Goal: Entertainment & Leisure: Browse casually

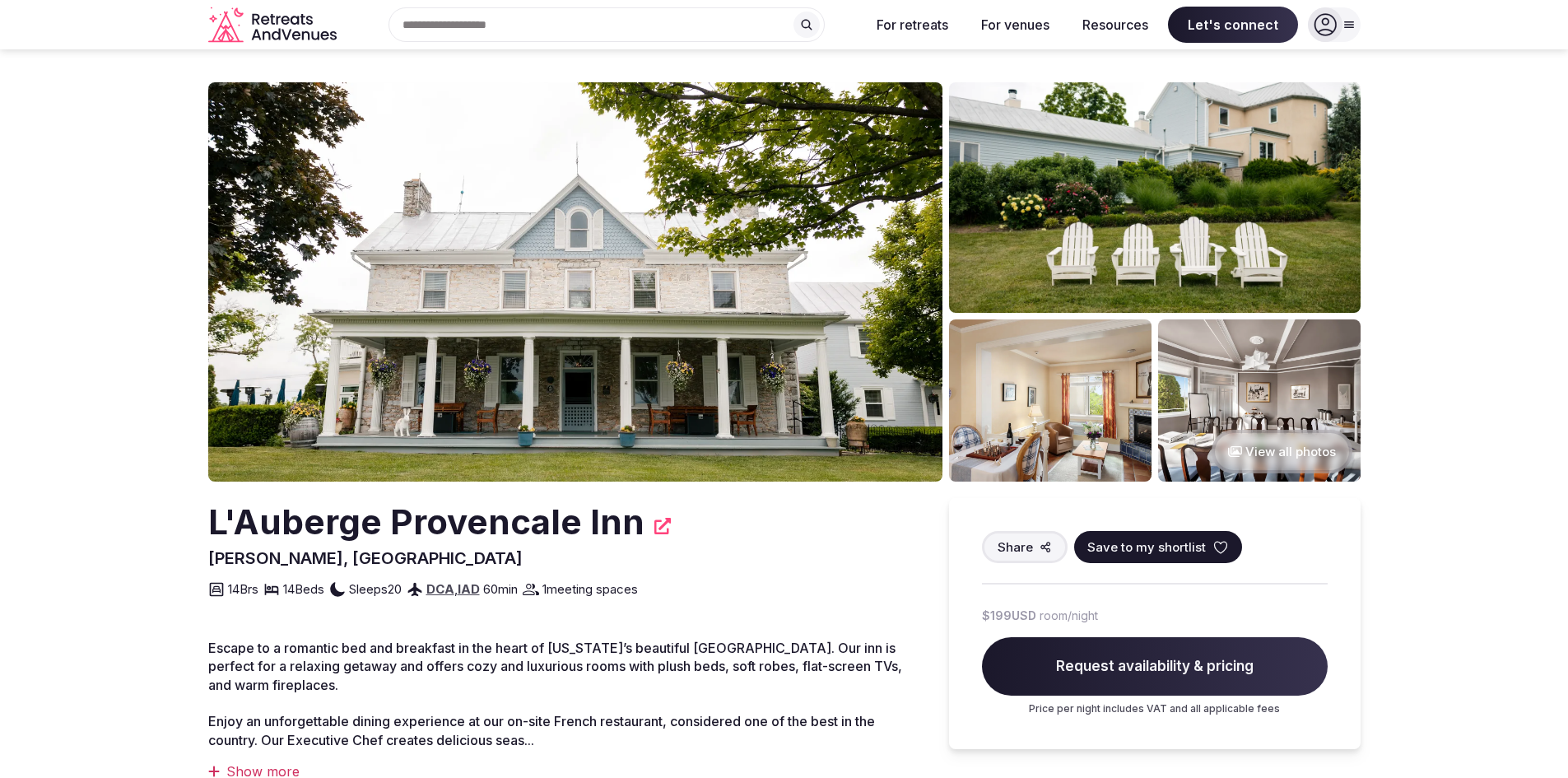
click at [1245, 462] on button "View all photos" at bounding box center [1282, 451] width 141 height 44
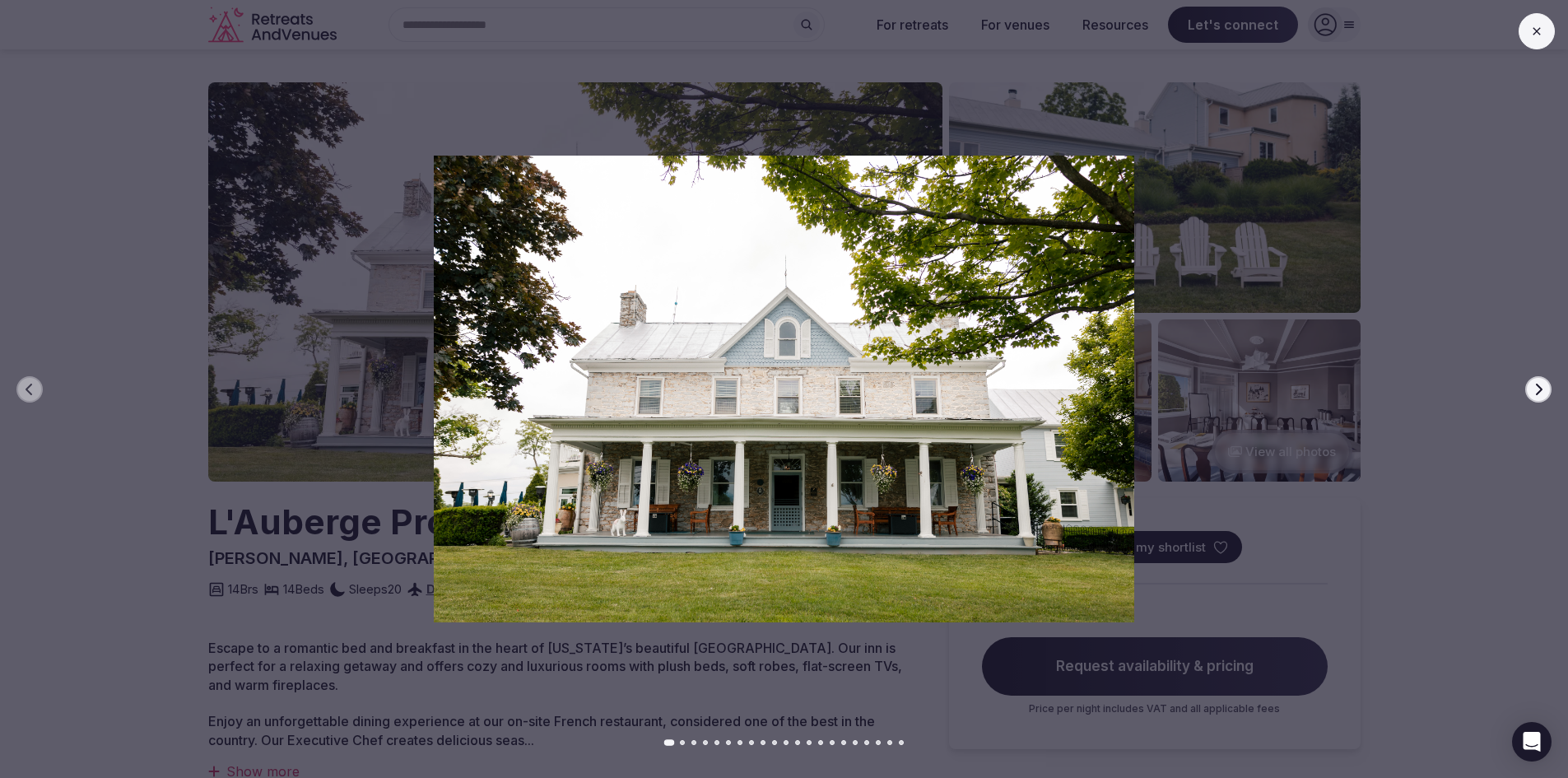
click at [1542, 389] on icon "button" at bounding box center [1539, 389] width 7 height 12
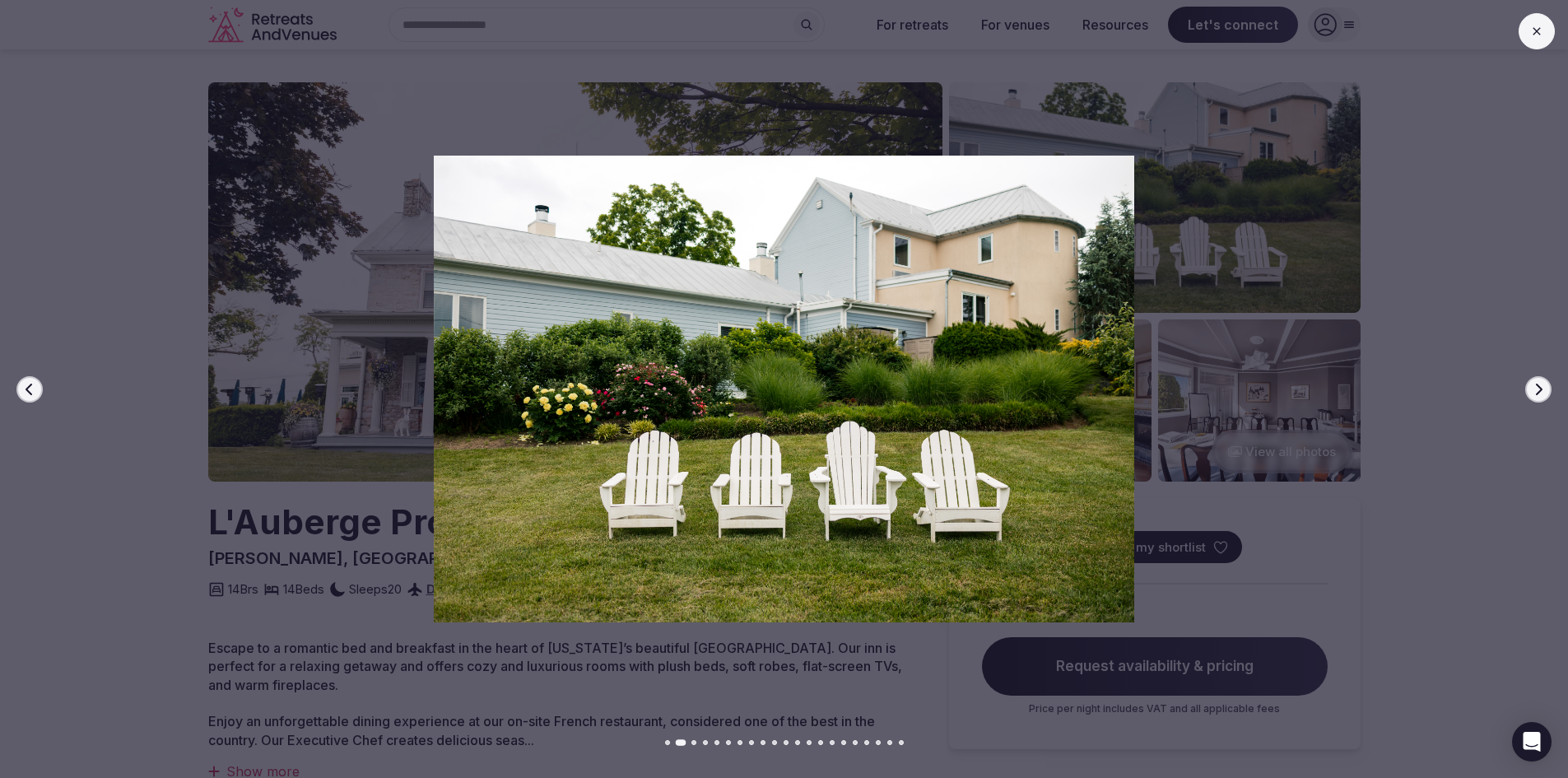
click at [1536, 391] on icon "button" at bounding box center [1539, 389] width 14 height 14
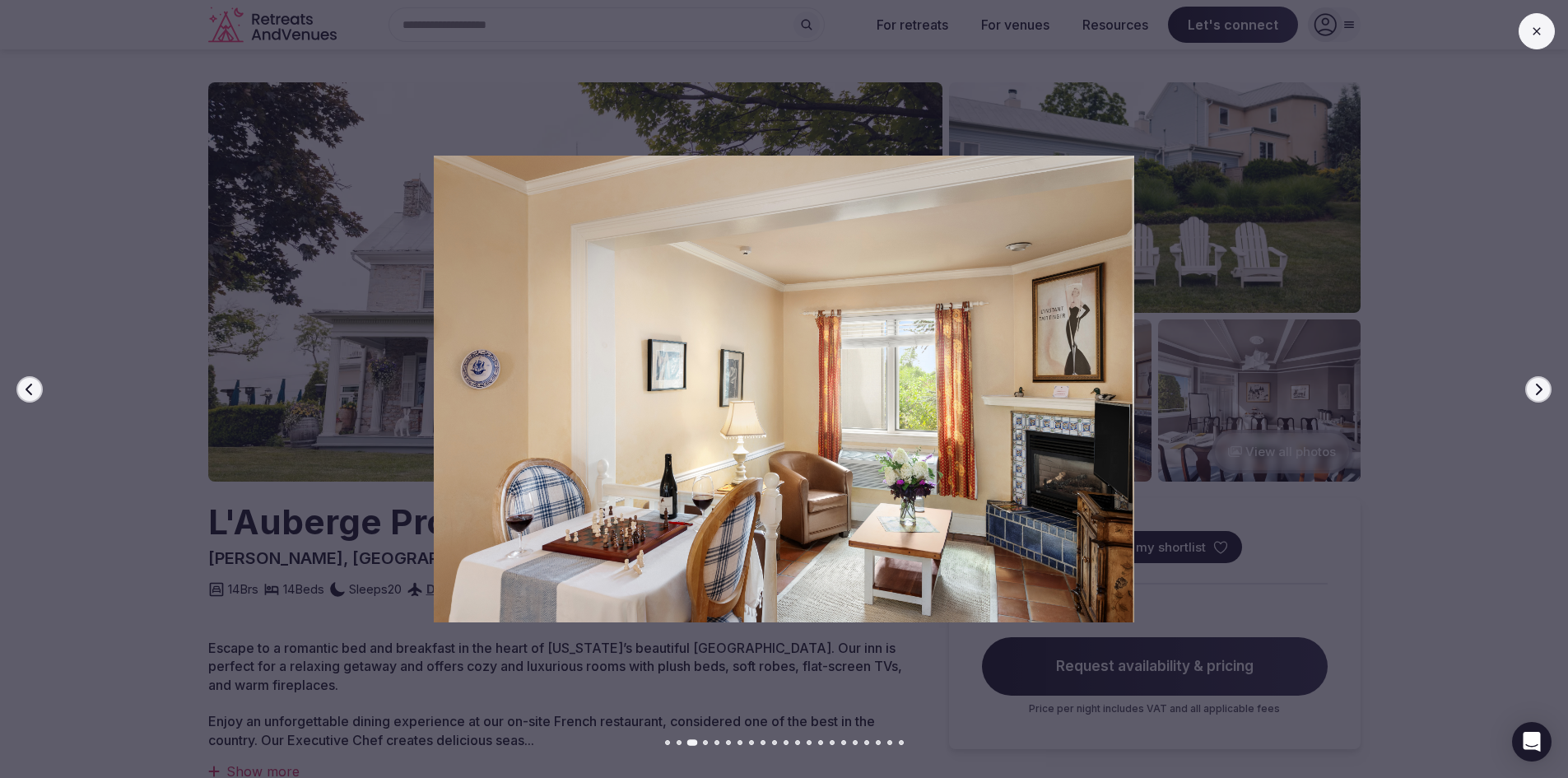
click at [1536, 391] on icon "button" at bounding box center [1539, 389] width 14 height 14
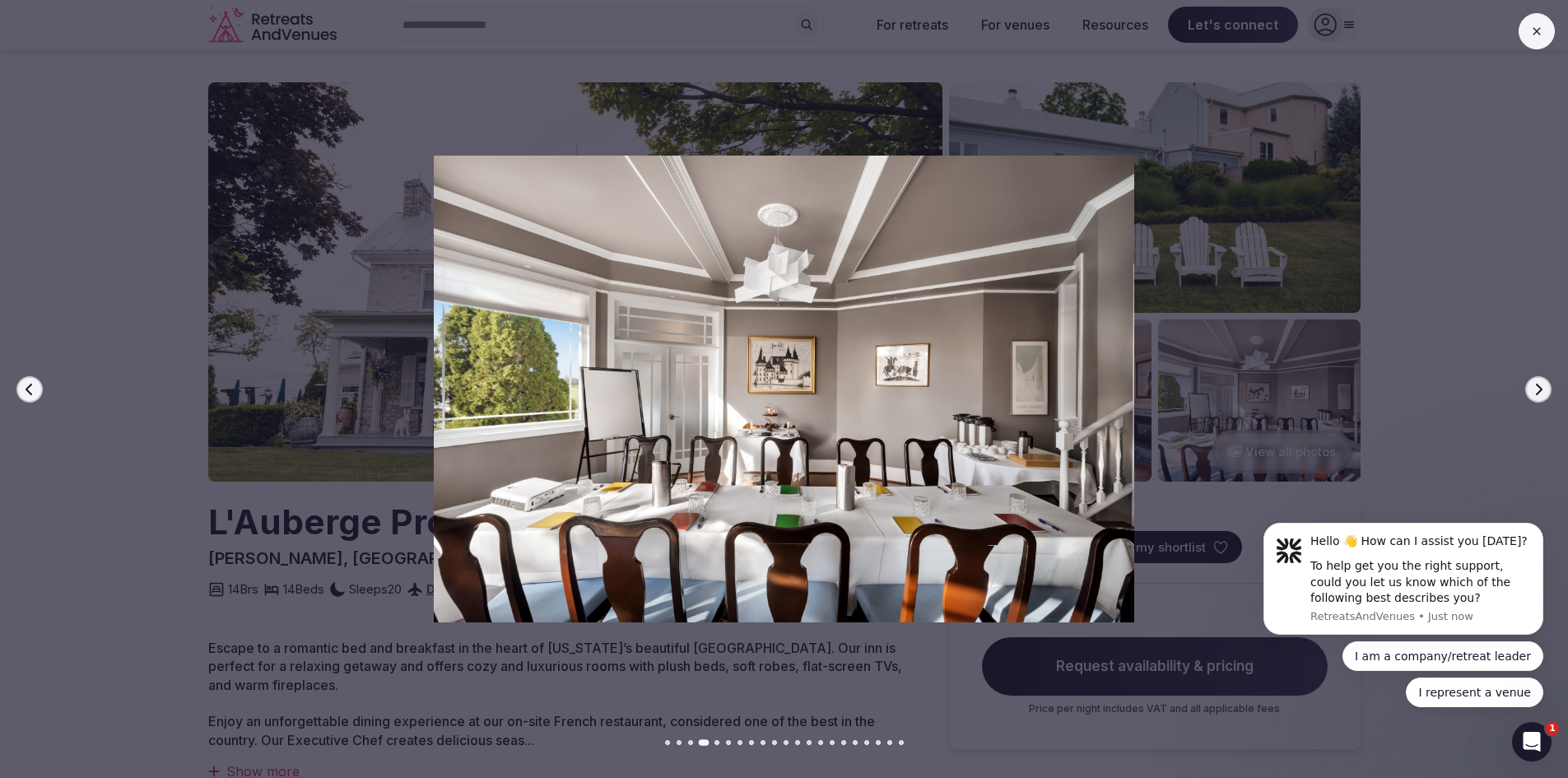
click at [1533, 392] on icon "button" at bounding box center [1539, 389] width 14 height 14
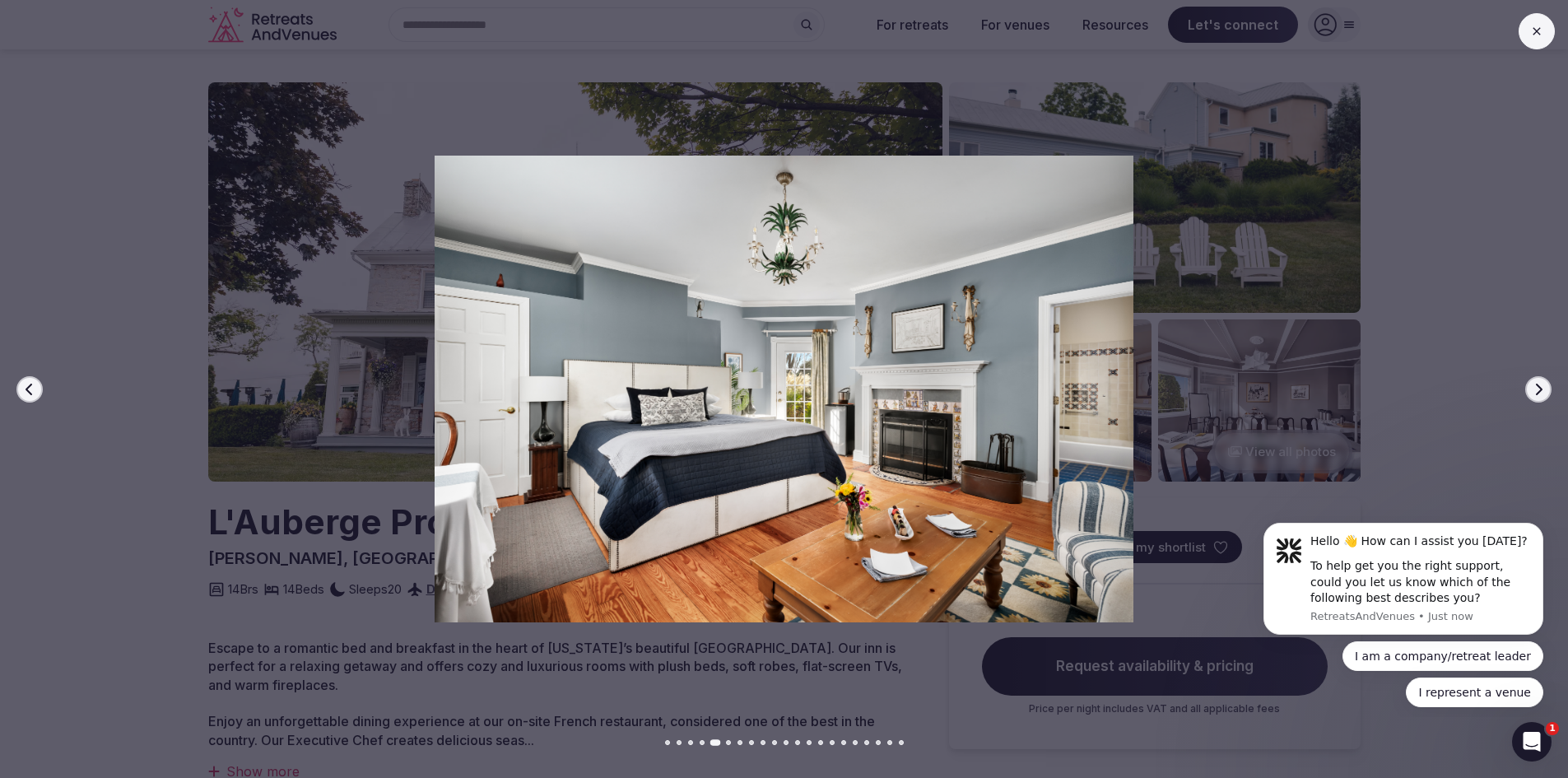
click at [1533, 392] on icon "button" at bounding box center [1539, 389] width 14 height 14
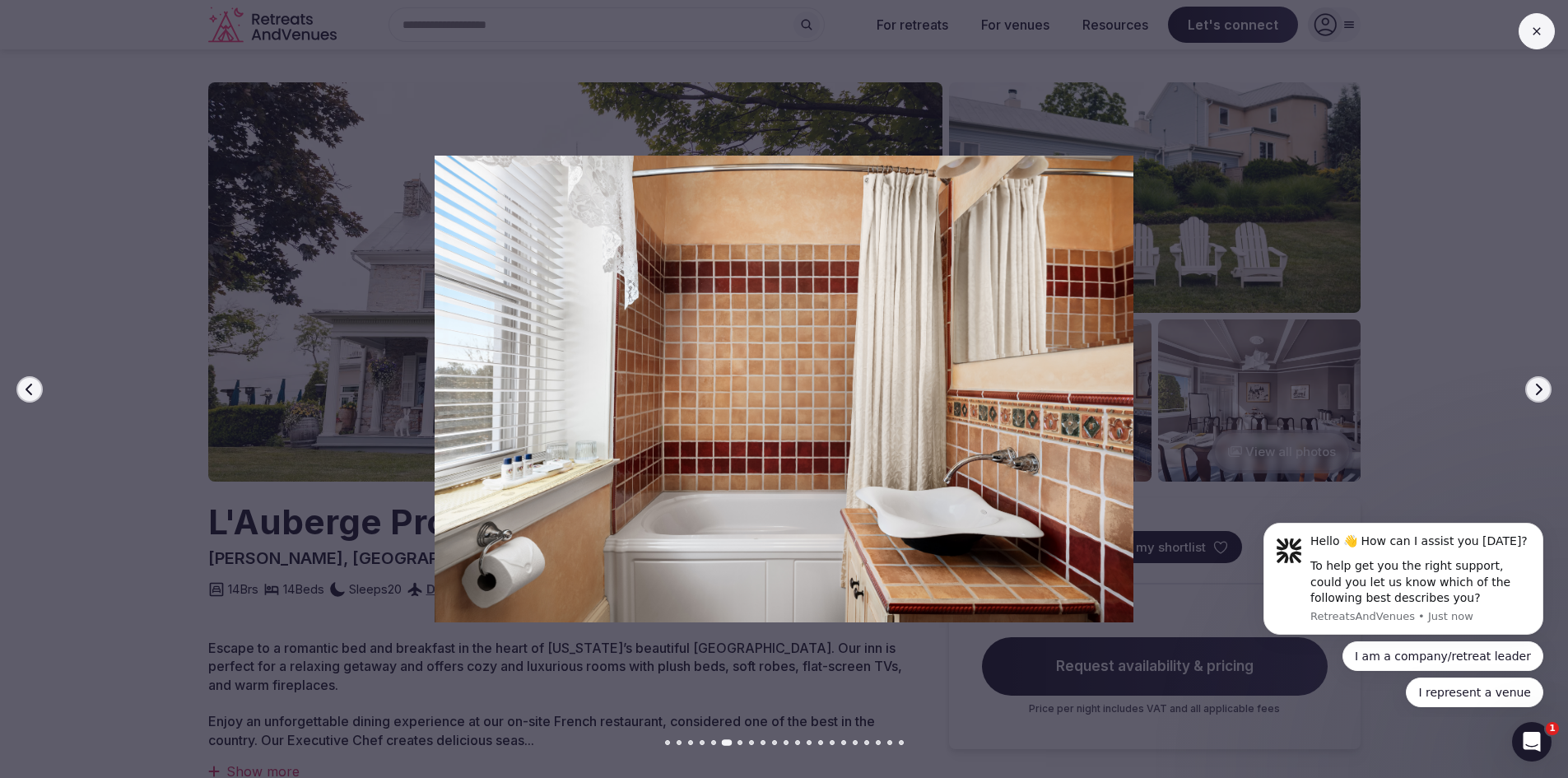
click at [1532, 393] on icon "button" at bounding box center [1539, 389] width 14 height 14
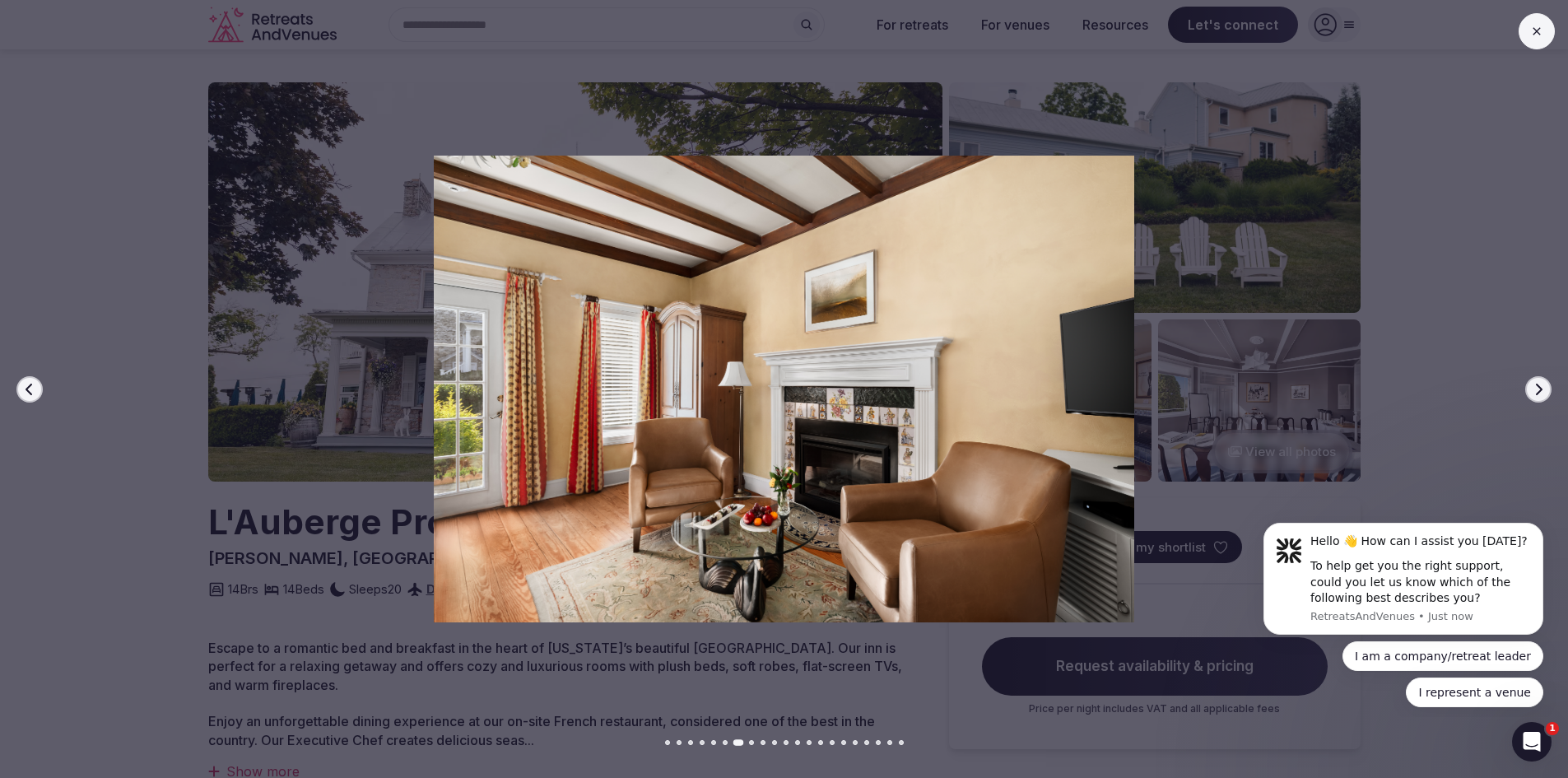
click at [1531, 394] on button "Next slide" at bounding box center [1538, 389] width 26 height 26
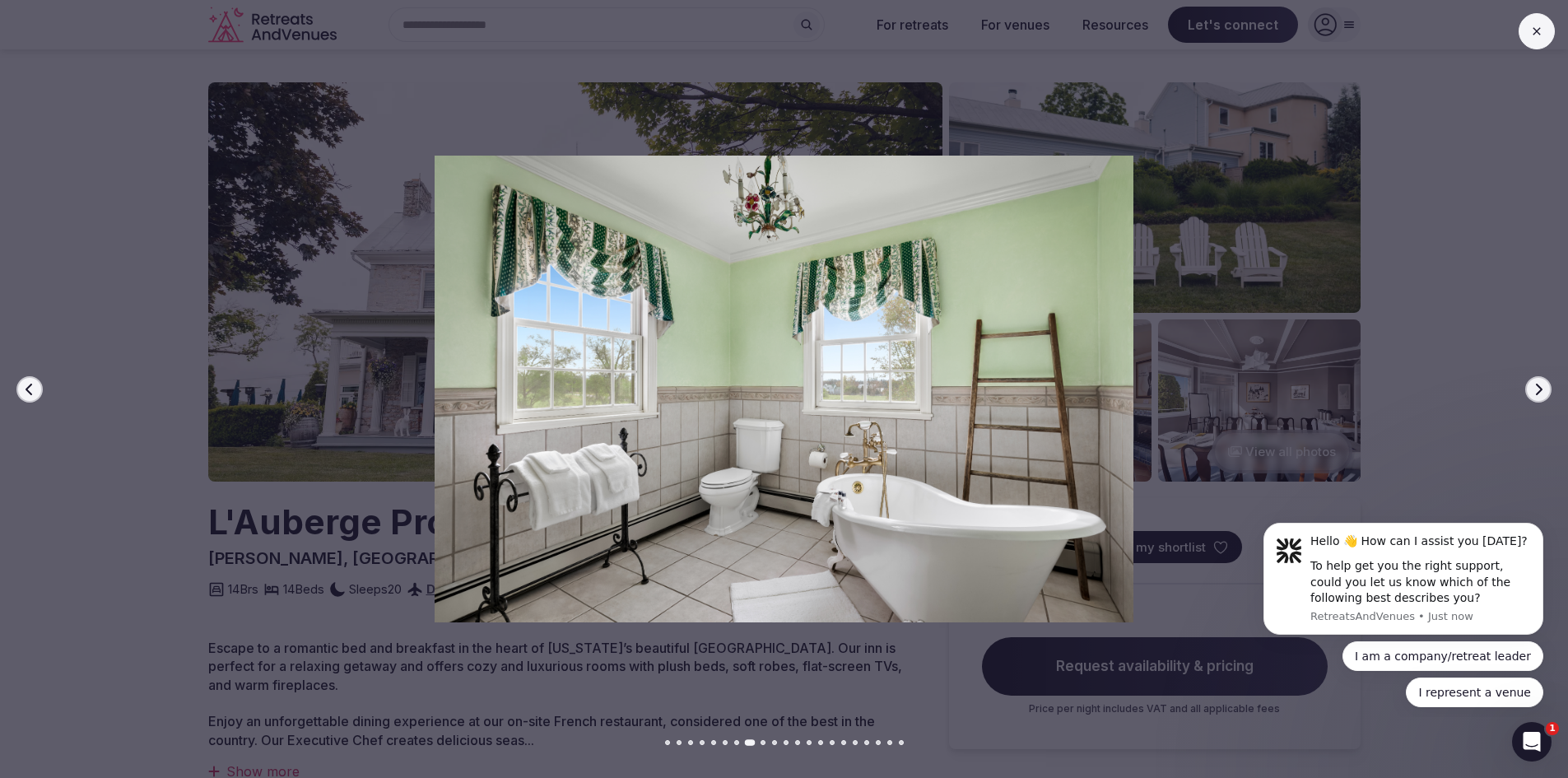
click at [1531, 394] on button "Next slide" at bounding box center [1538, 389] width 26 height 26
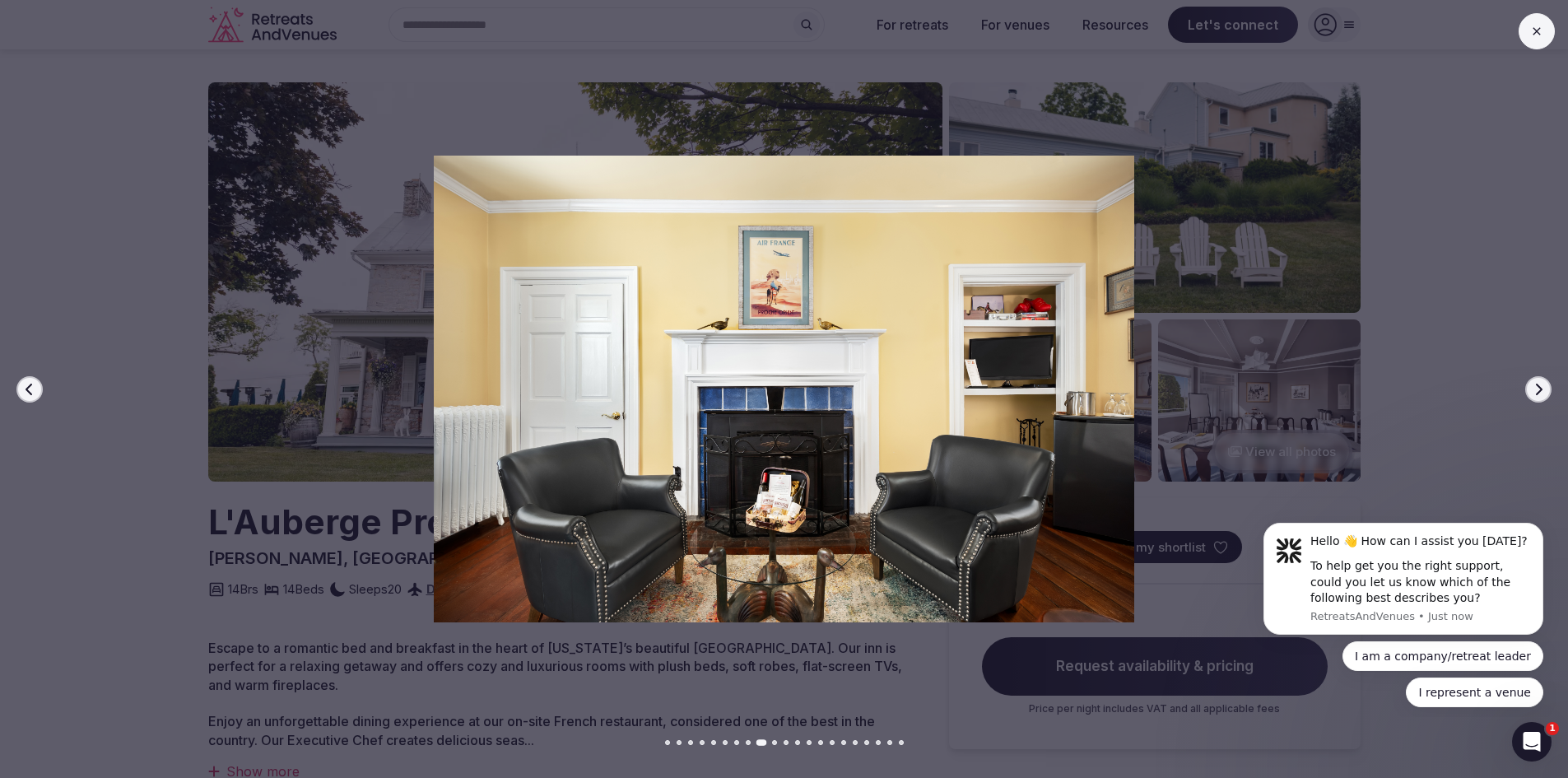
click at [1530, 396] on button "Next slide" at bounding box center [1538, 389] width 26 height 26
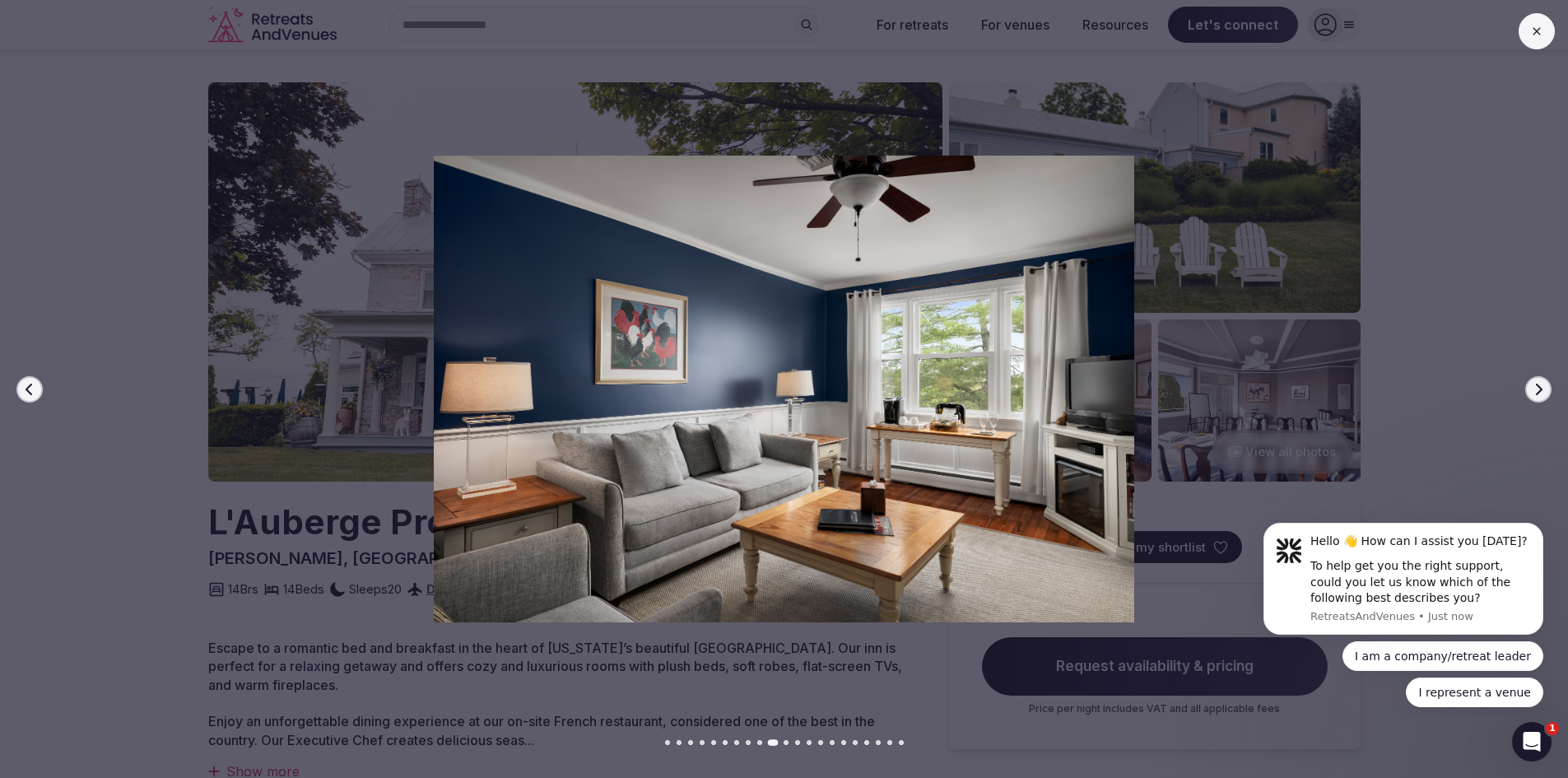
click at [1530, 396] on button "Next slide" at bounding box center [1538, 389] width 26 height 26
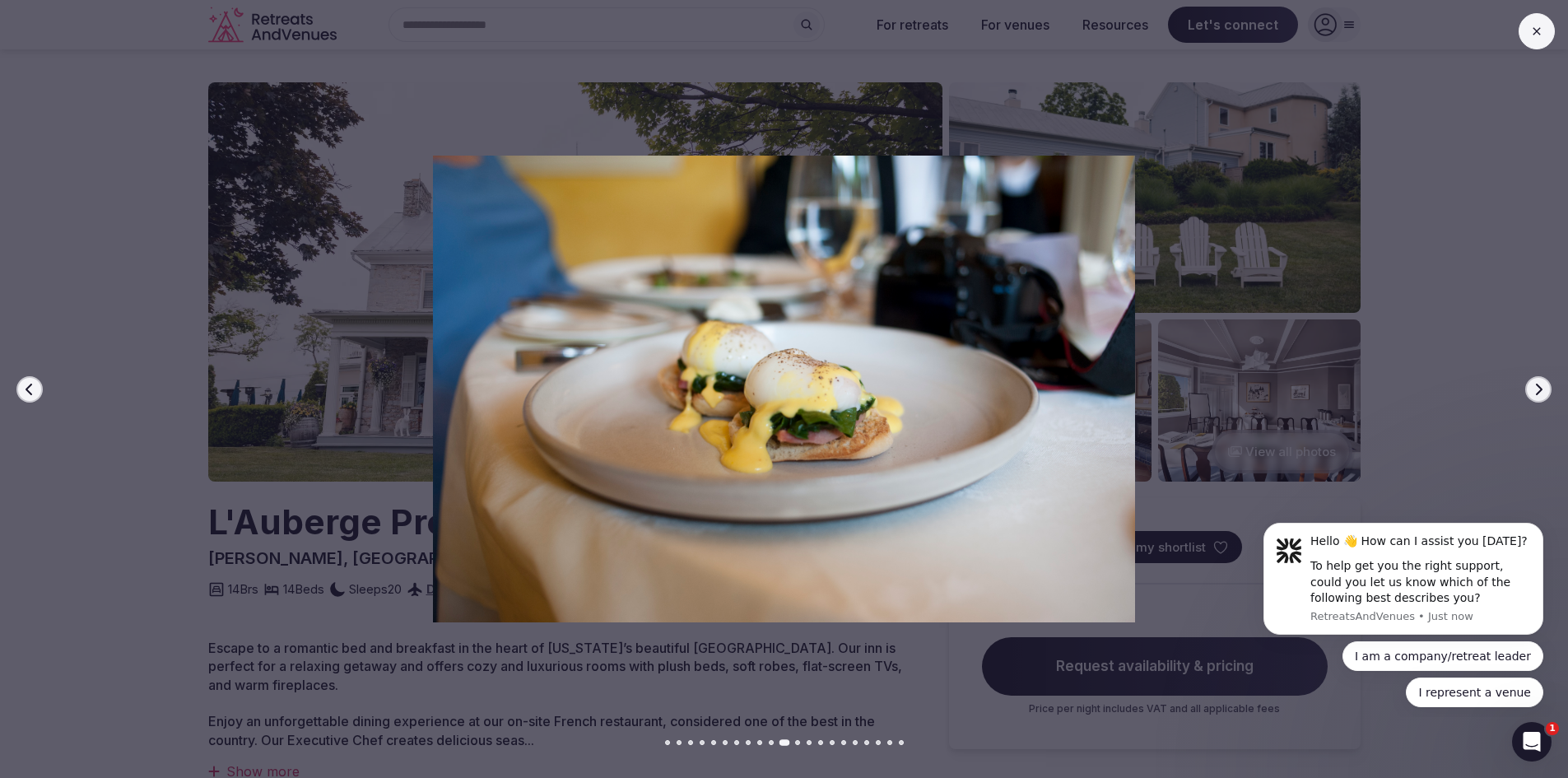
click at [1530, 396] on button "Next slide" at bounding box center [1538, 389] width 26 height 26
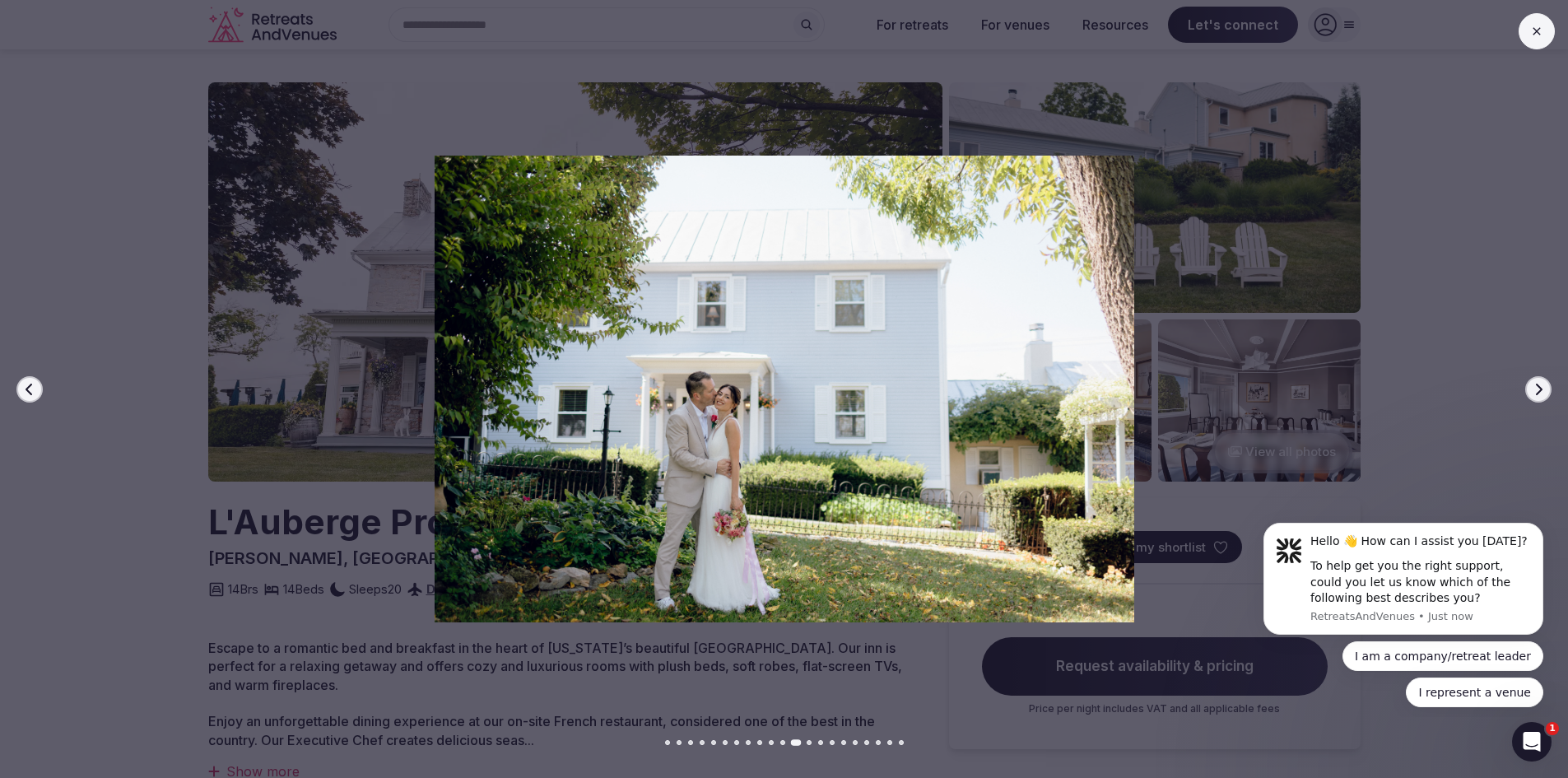
click at [1542, 390] on icon "button" at bounding box center [1539, 389] width 14 height 14
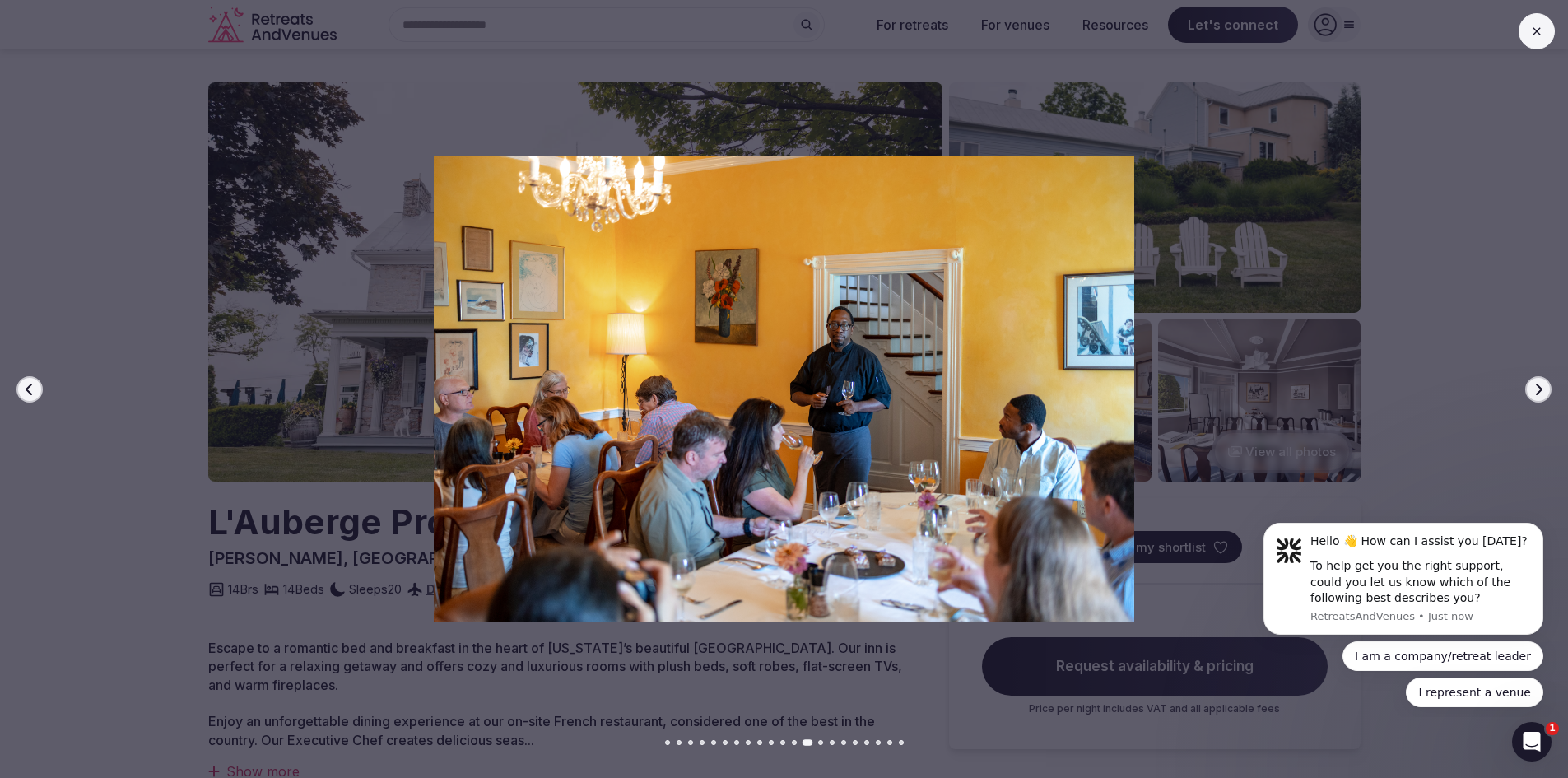
click at [1540, 391] on icon "button" at bounding box center [1539, 389] width 14 height 14
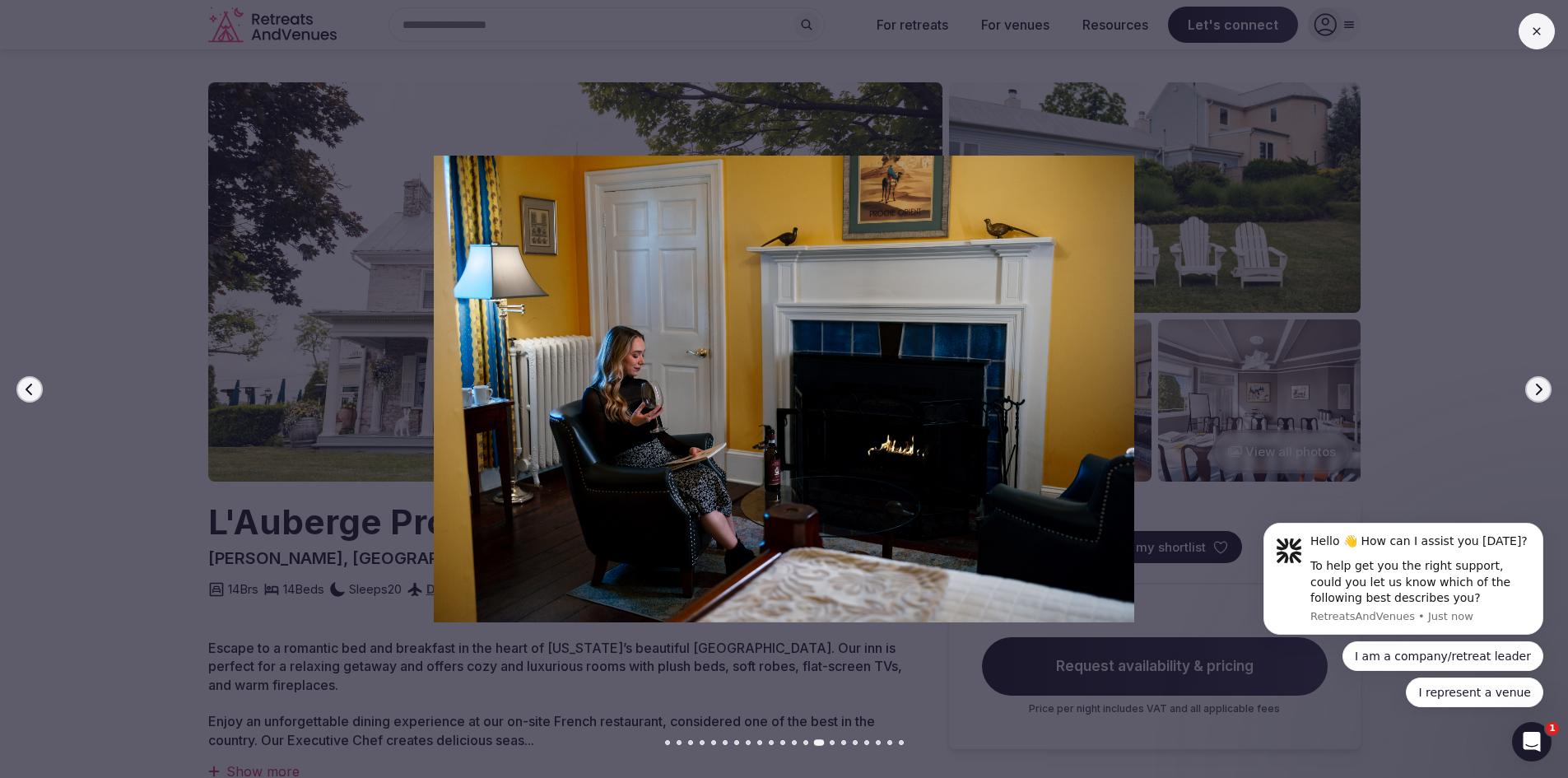
click at [1540, 391] on icon "button" at bounding box center [1539, 389] width 14 height 14
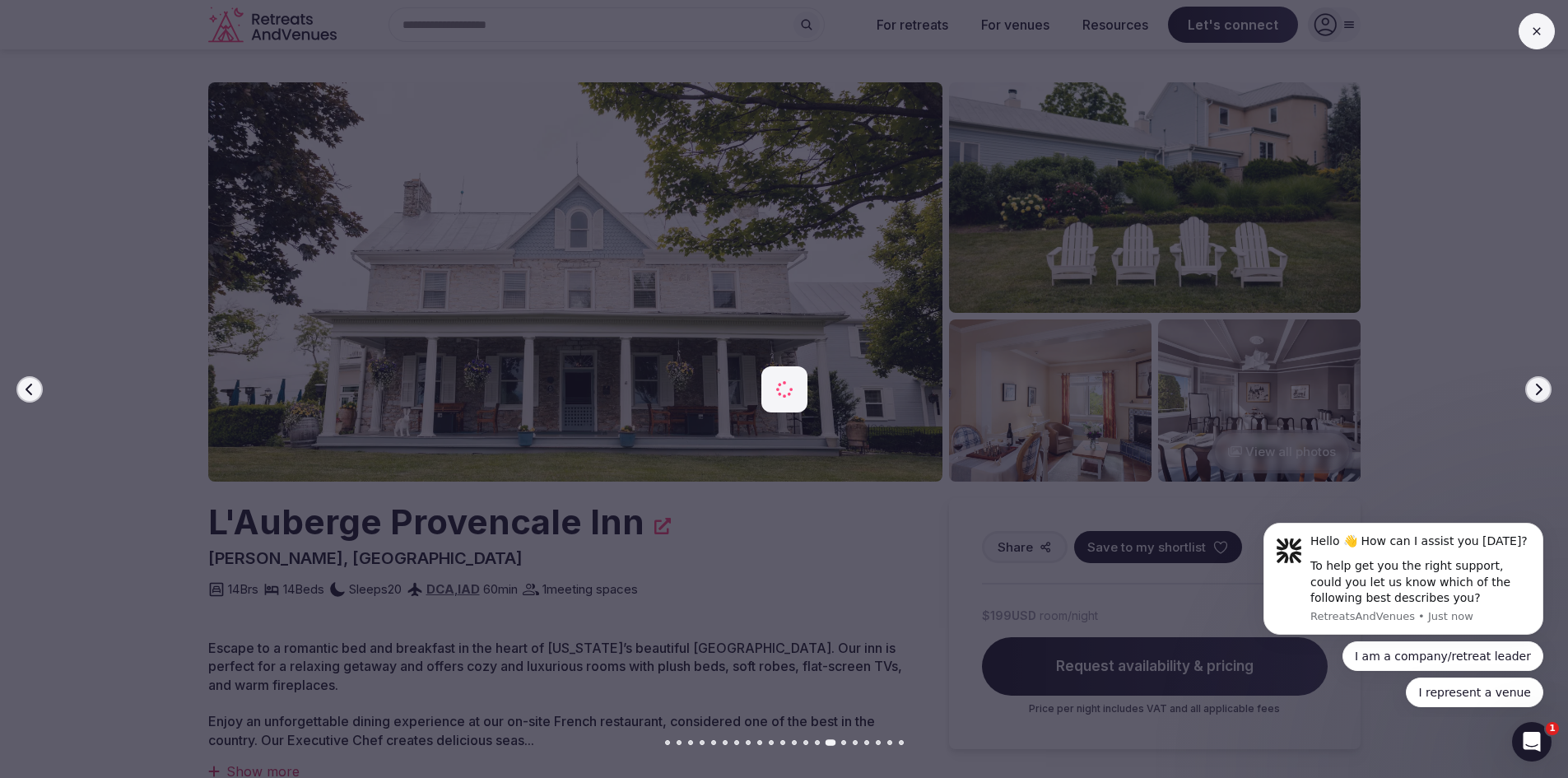
click at [1531, 390] on button "Next slide" at bounding box center [1538, 389] width 26 height 26
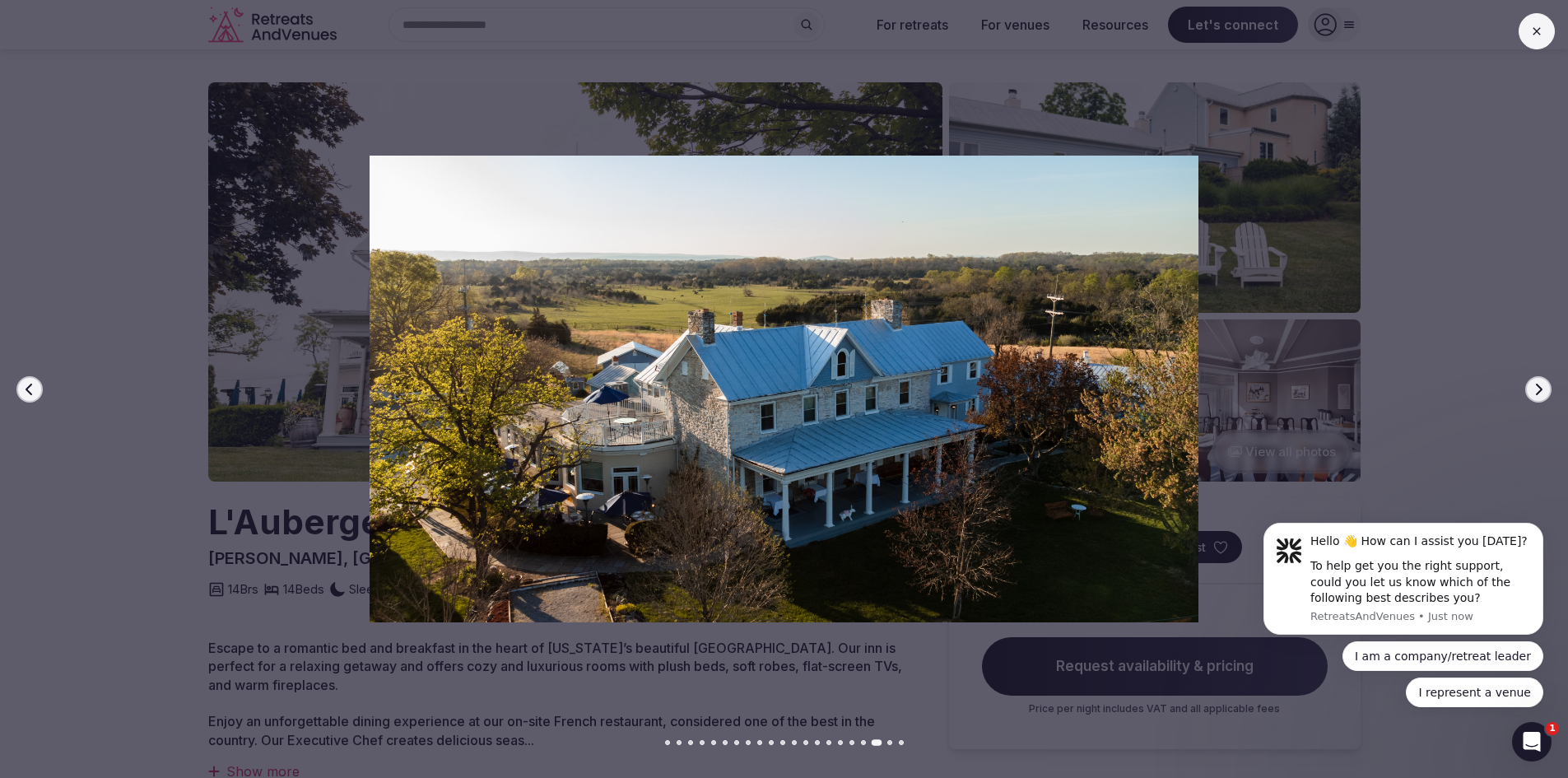
click at [1531, 390] on button "Next slide" at bounding box center [1538, 389] width 26 height 26
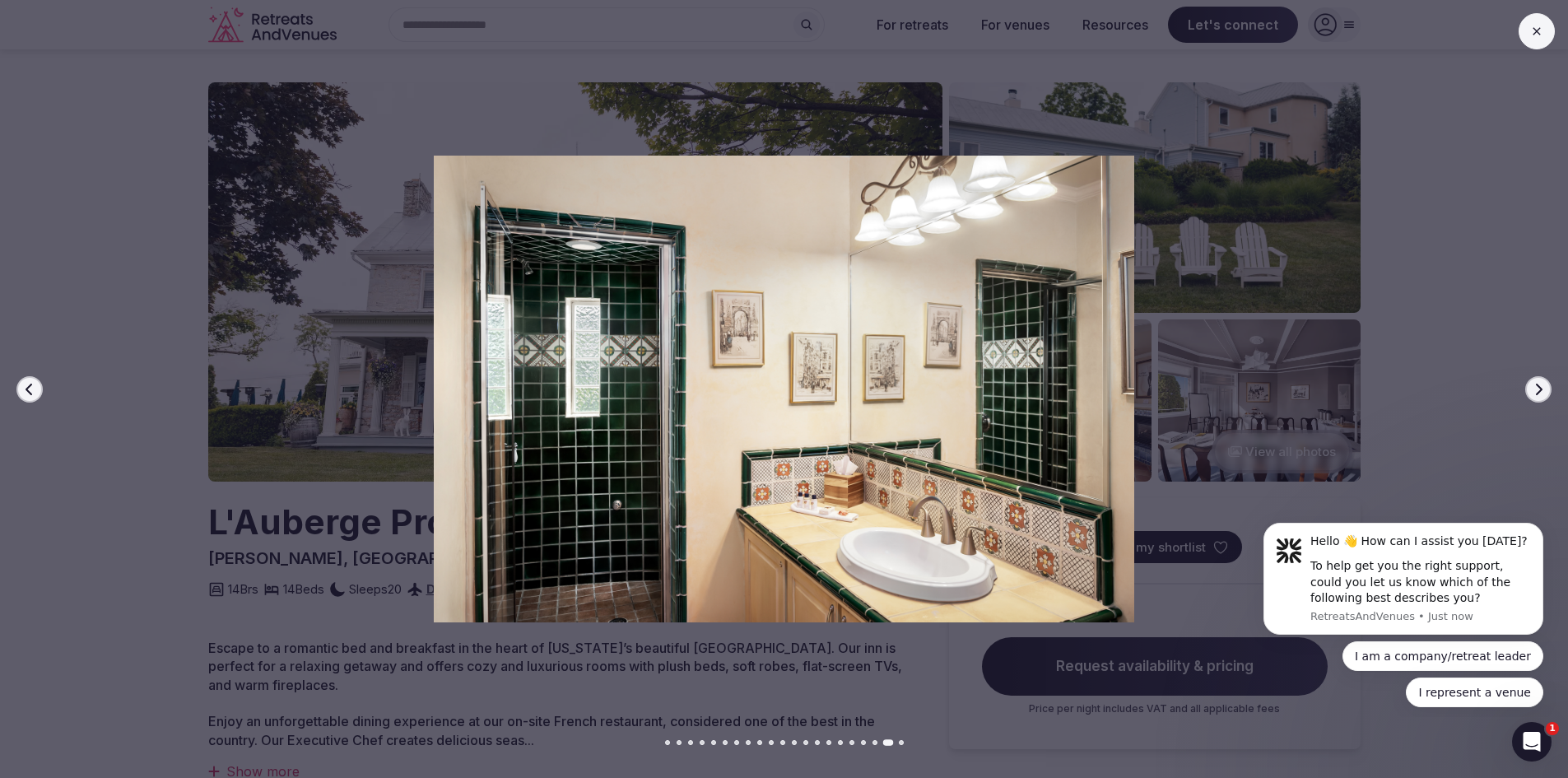
click at [1531, 390] on button "Next slide" at bounding box center [1538, 389] width 26 height 26
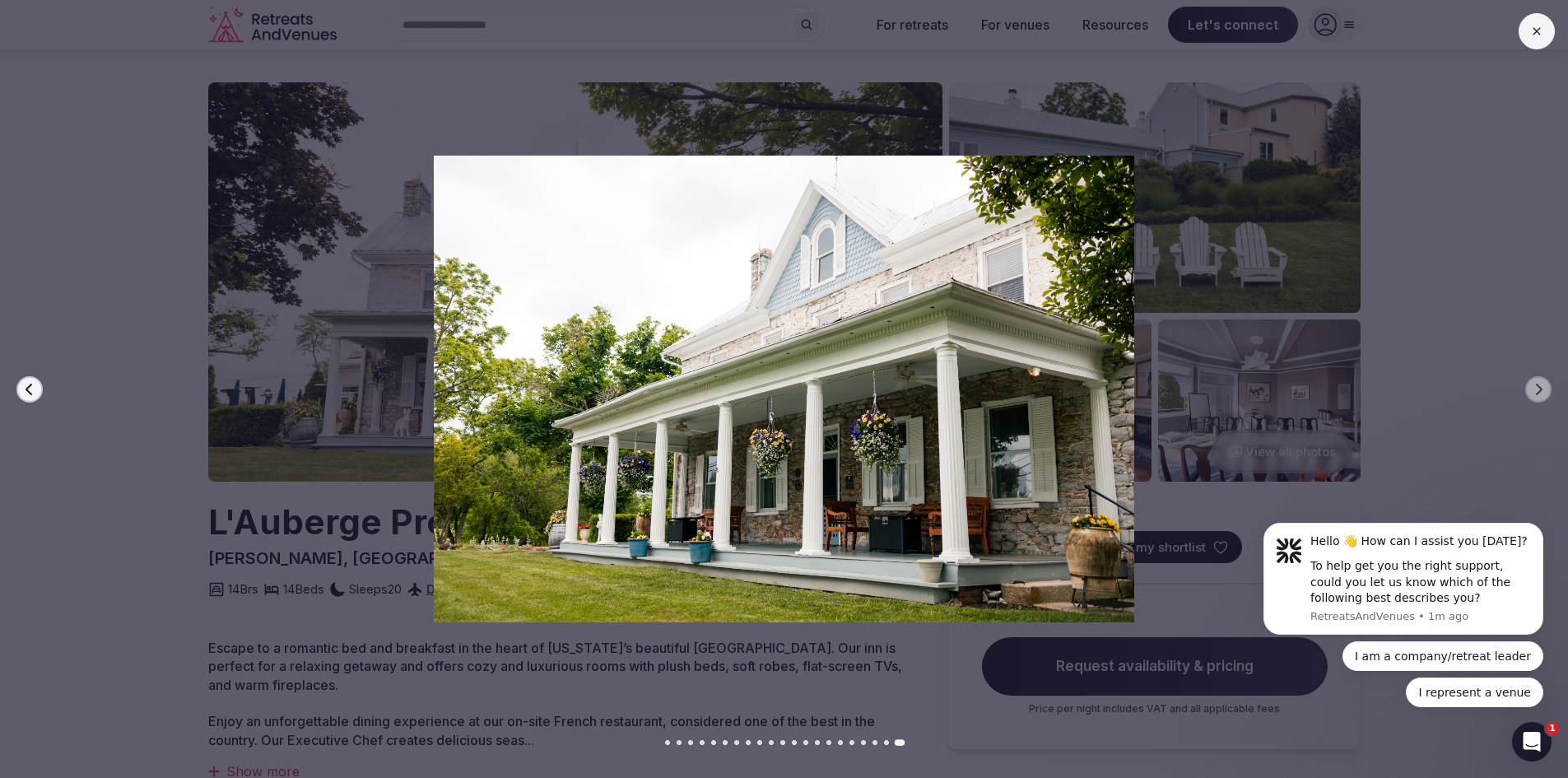
click at [1533, 32] on icon at bounding box center [1537, 31] width 14 height 14
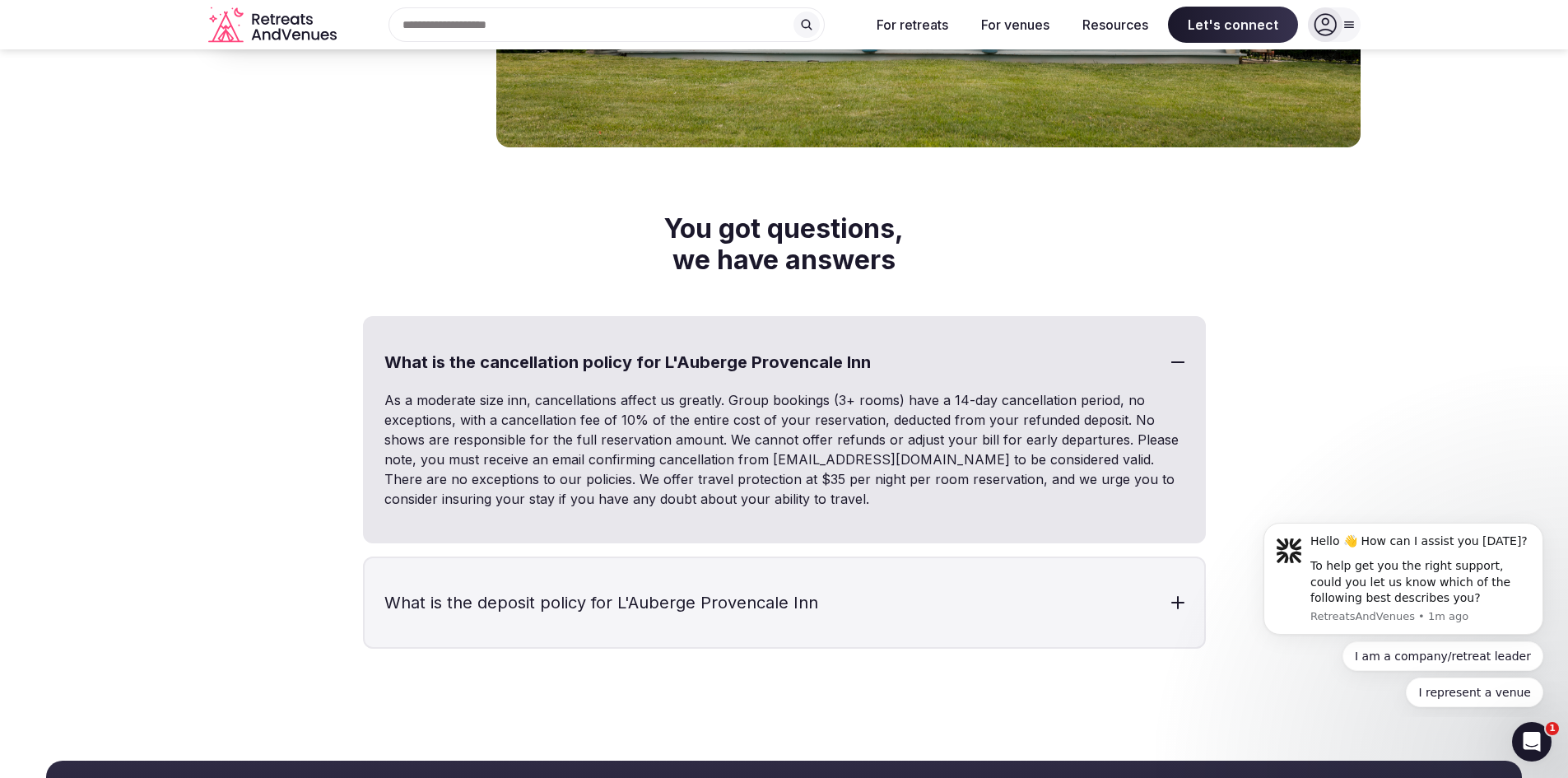
scroll to position [5105, 0]
